Goal: Information Seeking & Learning: Learn about a topic

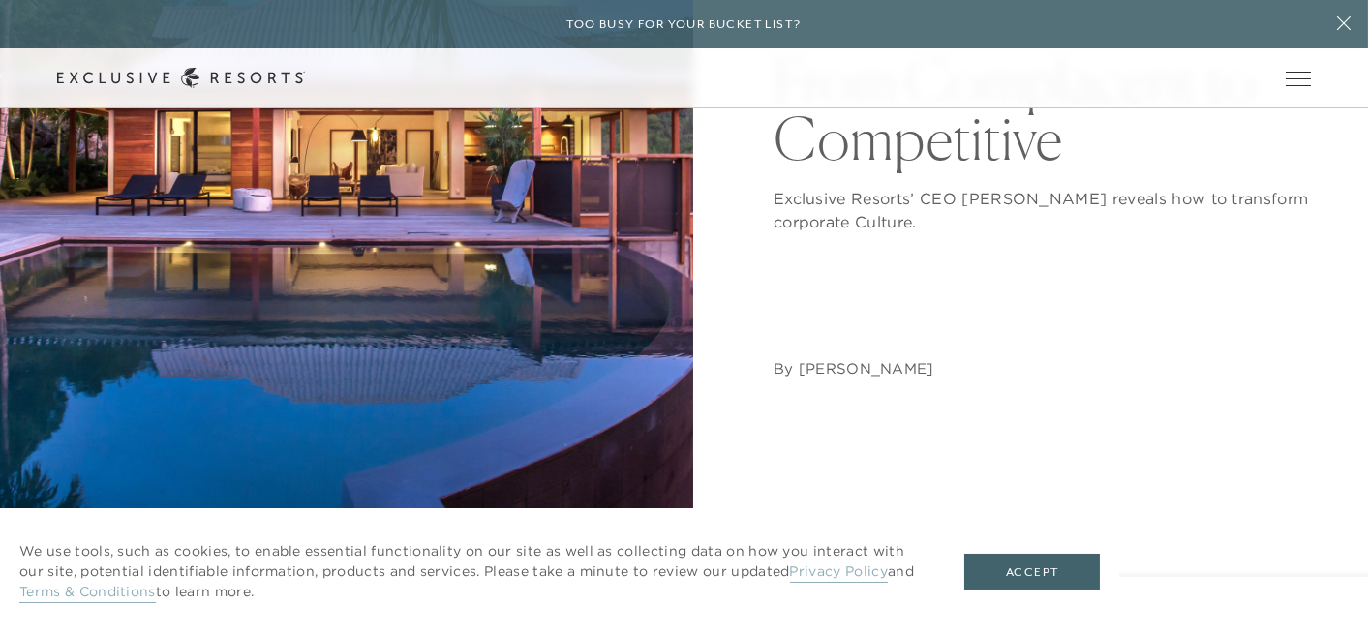
scroll to position [194, 0]
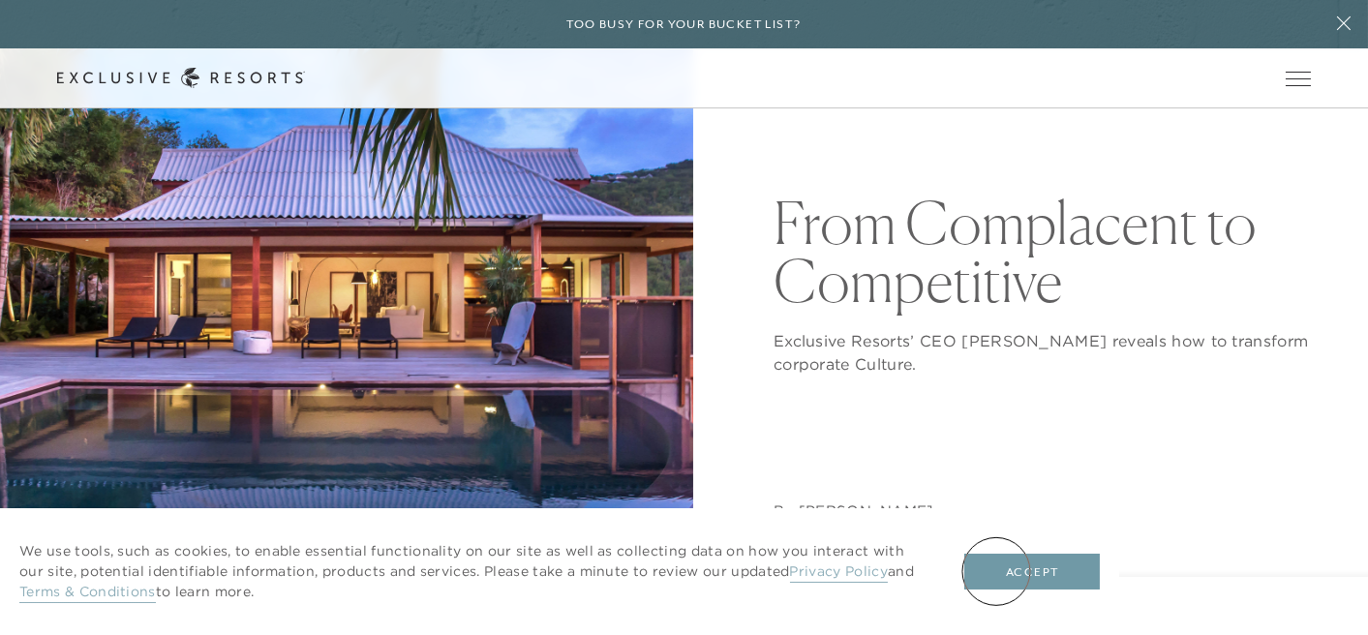
click at [1002, 571] on button "Accept" at bounding box center [1033, 572] width 136 height 37
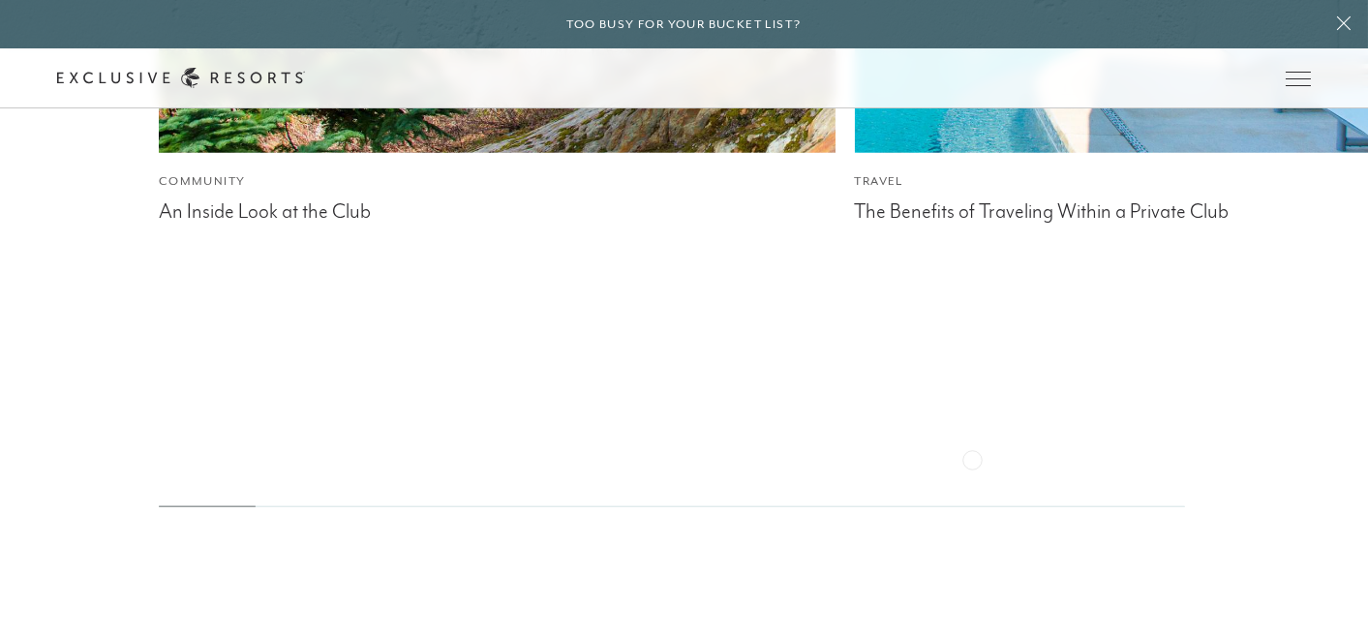
scroll to position [5245, 0]
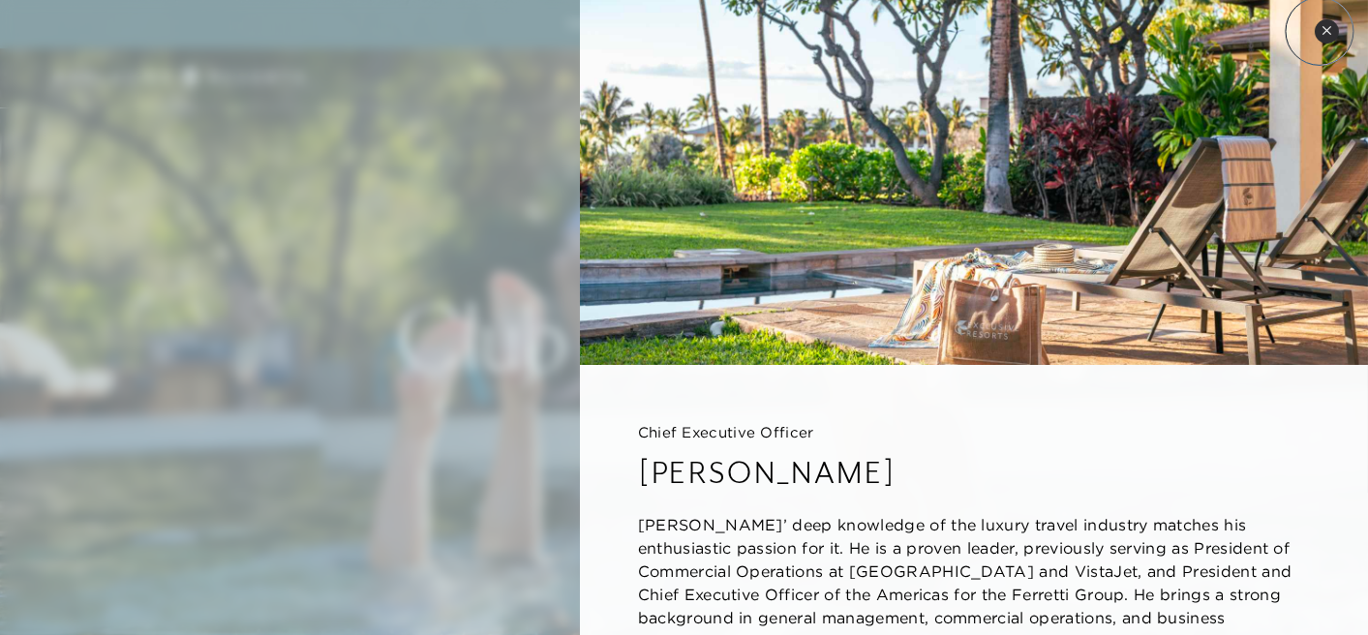
click at [1320, 31] on button "Close quickview" at bounding box center [1327, 31] width 24 height 24
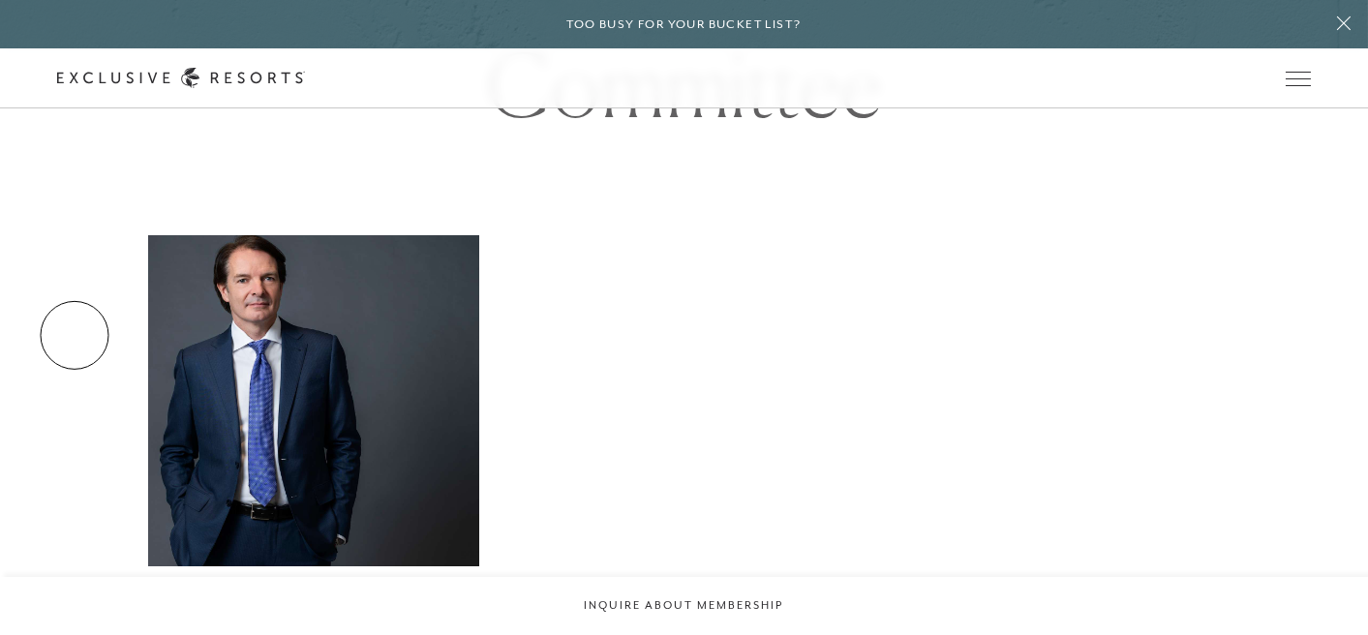
scroll to position [968, 0]
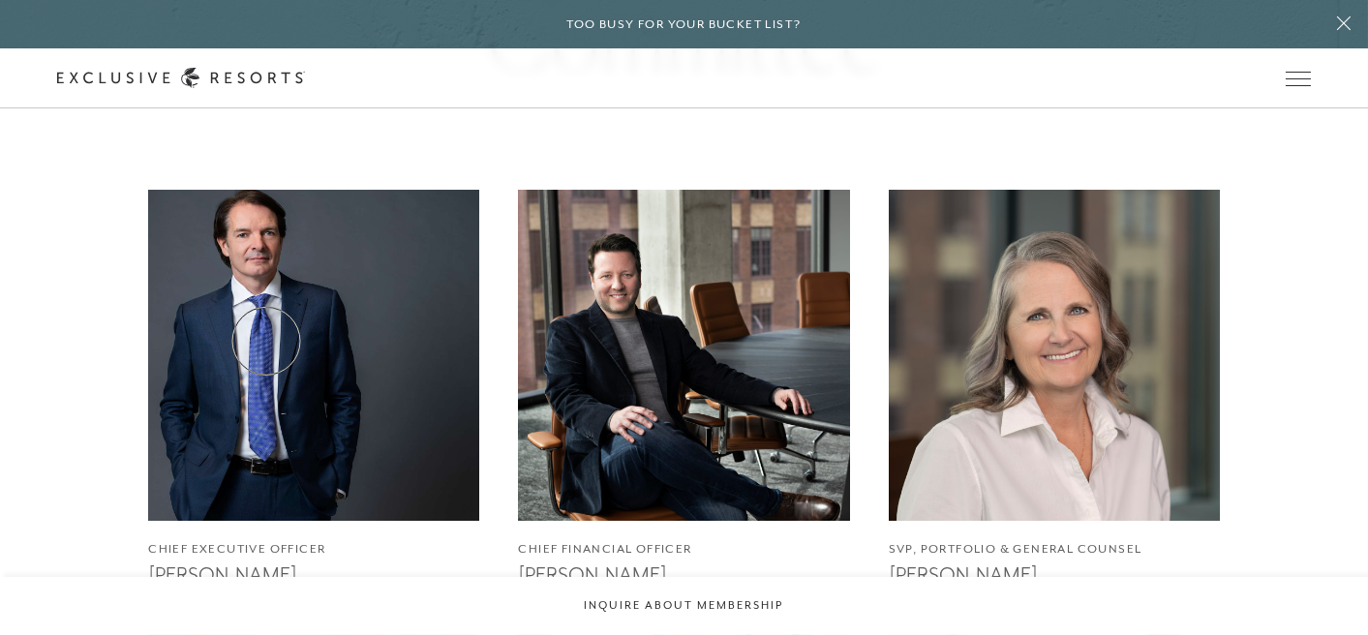
click at [266, 341] on img at bounding box center [314, 355] width 364 height 364
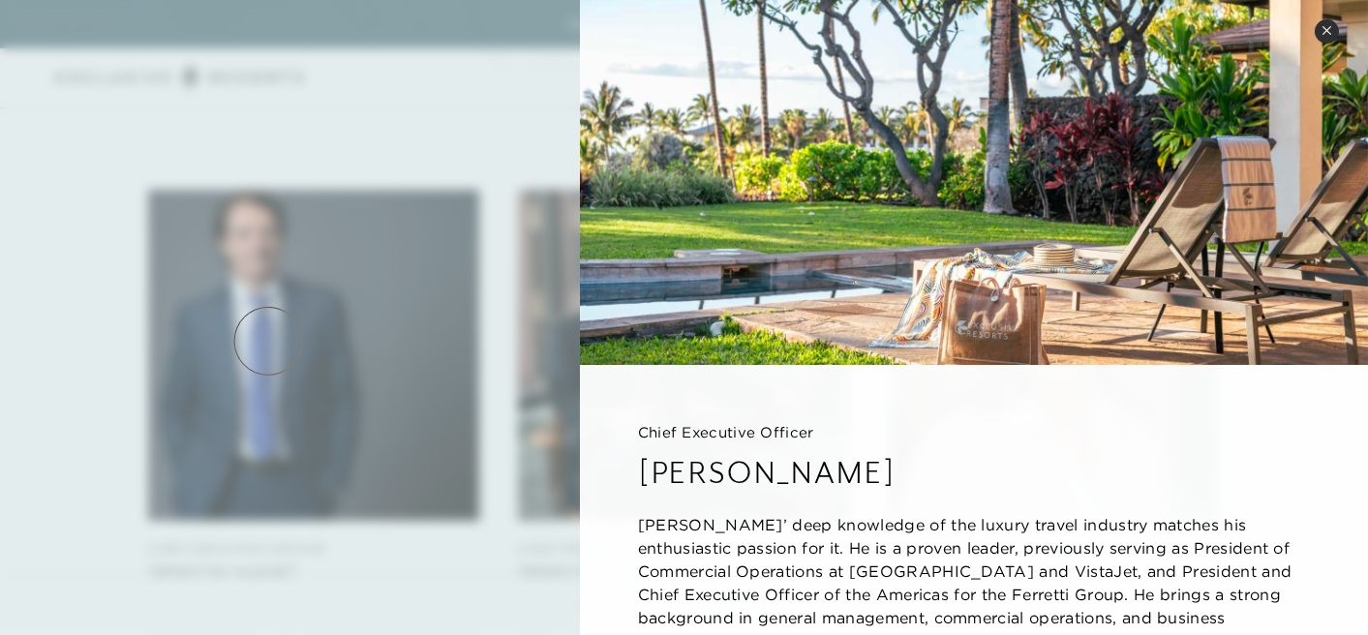
click at [294, 343] on div at bounding box center [684, 317] width 1368 height 635
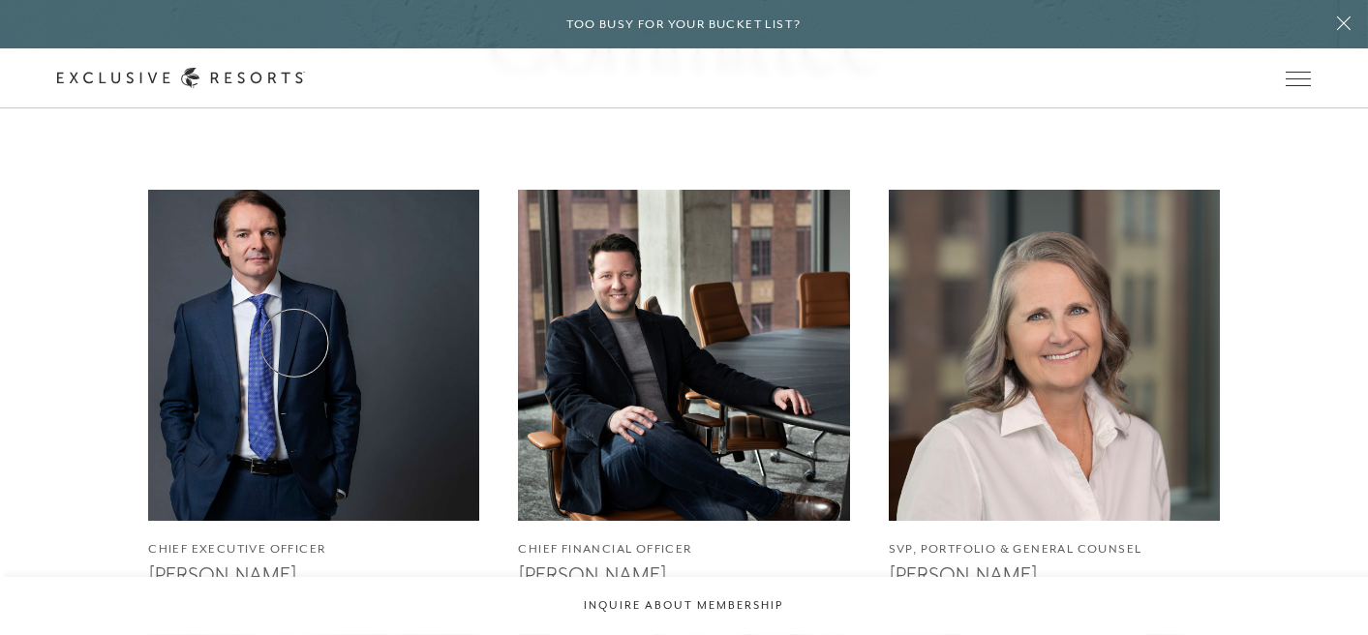
click at [294, 343] on img at bounding box center [314, 355] width 364 height 364
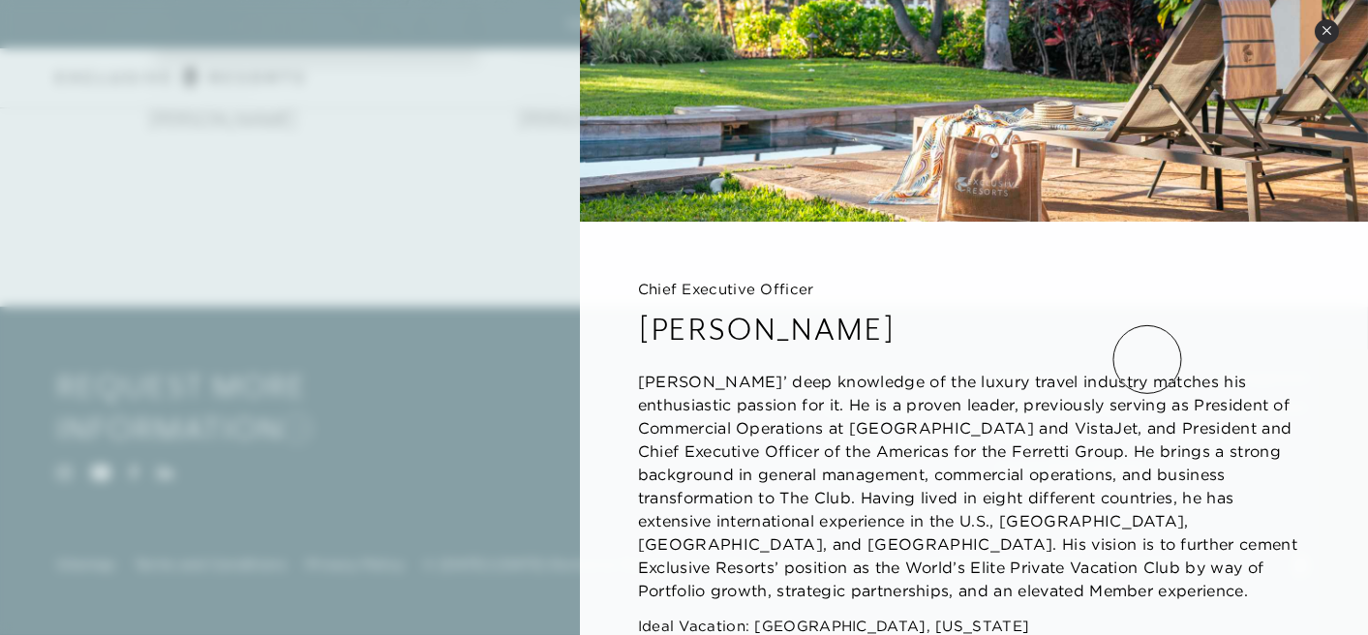
scroll to position [186, 0]
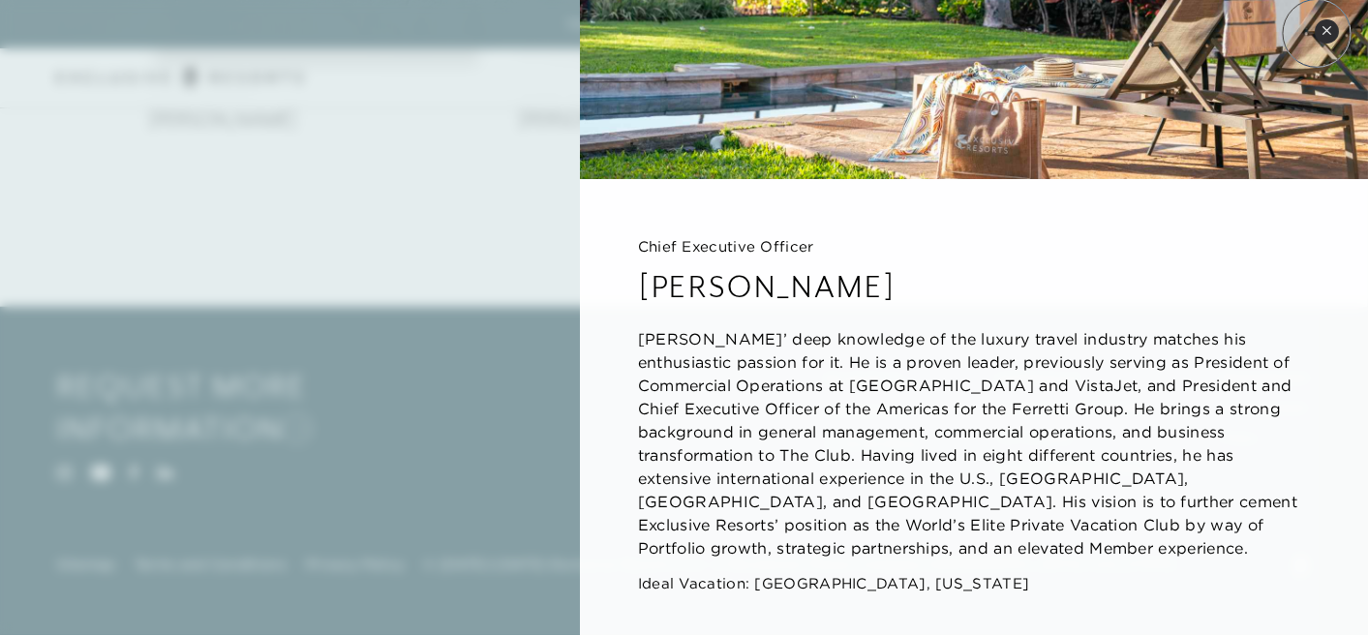
click at [1317, 33] on button "Close quickview" at bounding box center [1327, 31] width 24 height 24
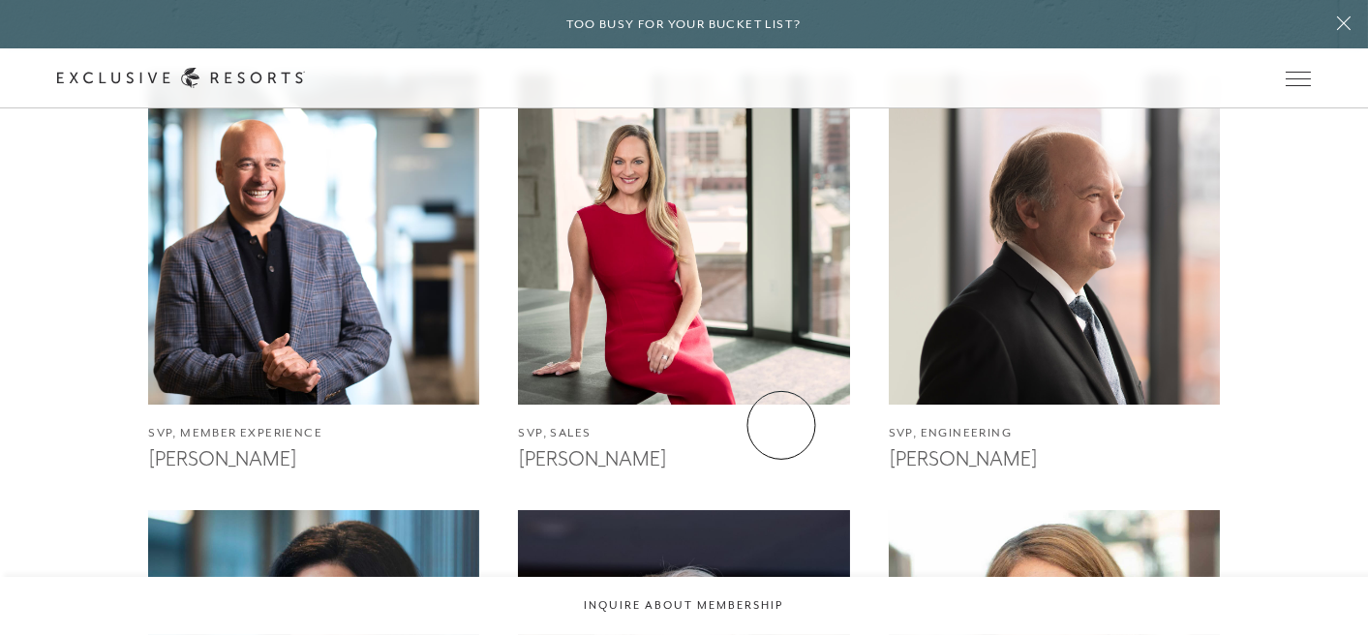
scroll to position [1523, 0]
